Goal: Book appointment/travel/reservation

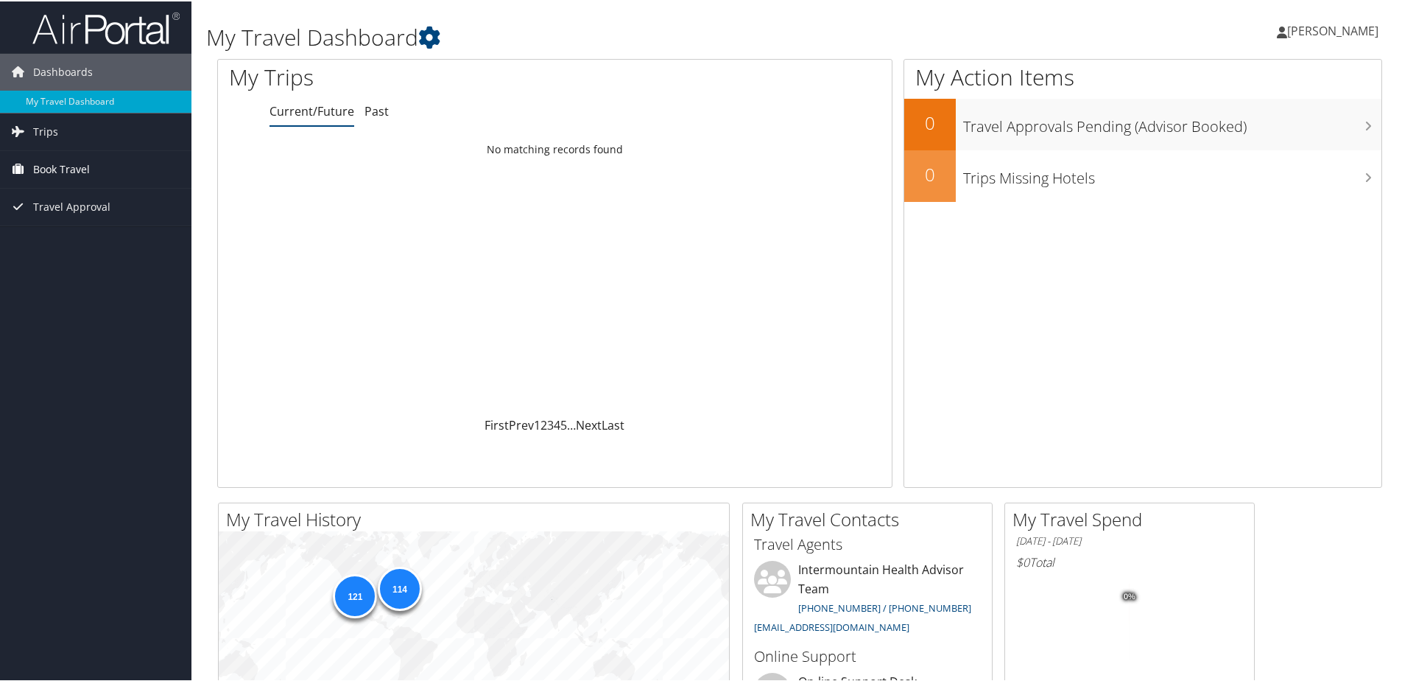
click at [53, 168] on span "Book Travel" at bounding box center [61, 168] width 57 height 37
click at [85, 236] on link "Book/Manage Online Trips" at bounding box center [96, 242] width 192 height 22
click at [91, 236] on link "Book/Manage Online Trips" at bounding box center [96, 242] width 192 height 22
